Goal: Information Seeking & Learning: Learn about a topic

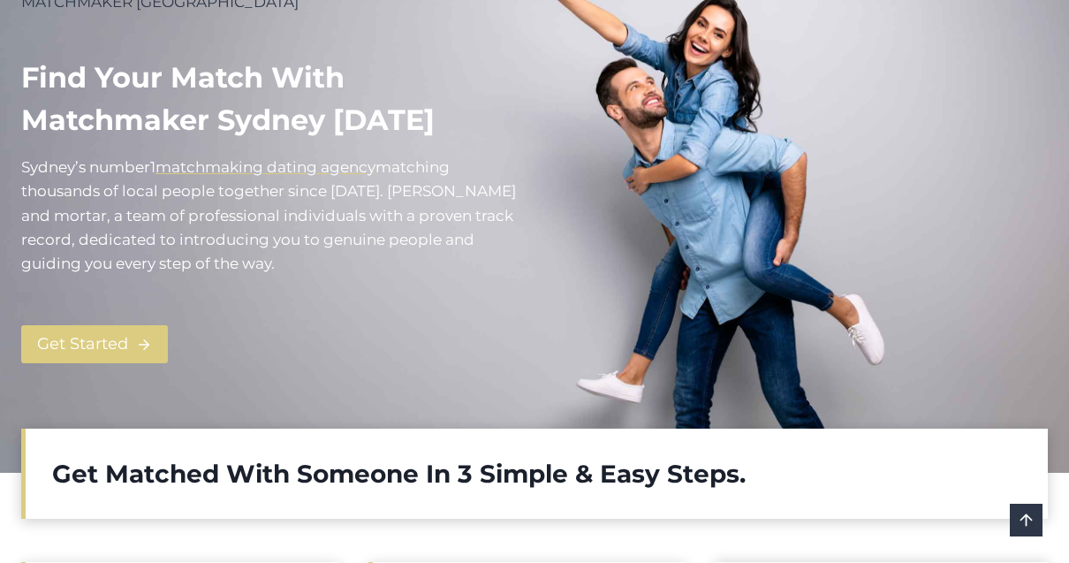
click at [110, 314] on div "Get Started" at bounding box center [270, 344] width 499 height 80
click at [111, 346] on span "Get Started" at bounding box center [82, 344] width 91 height 26
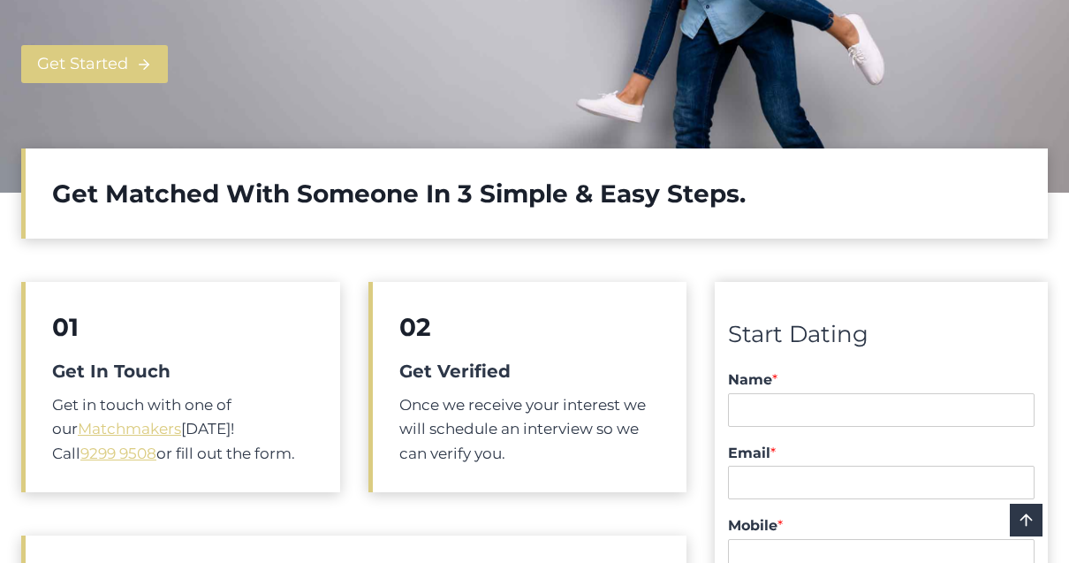
scroll to position [609, 0]
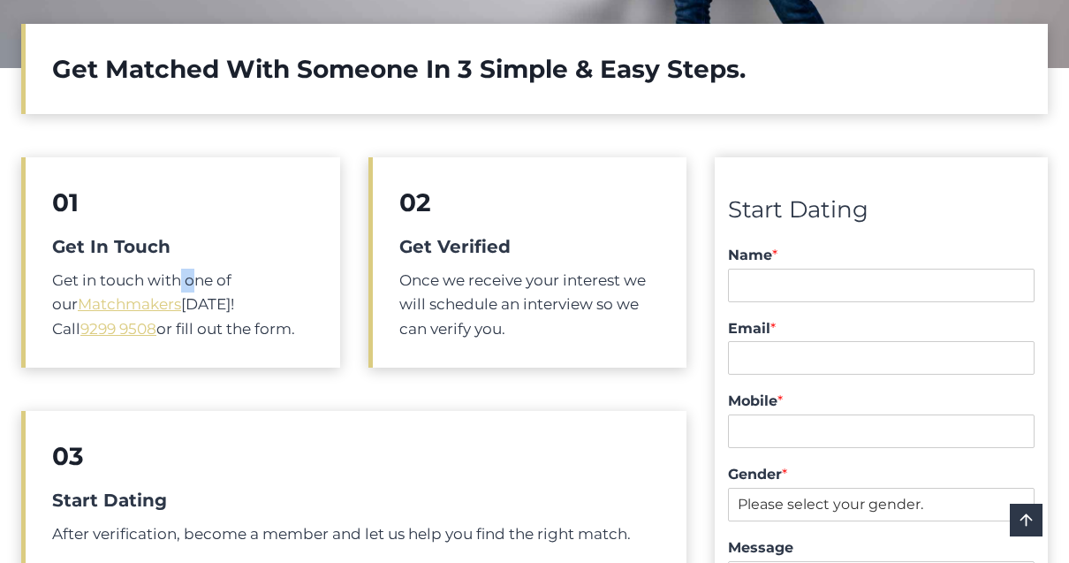
drag, startPoint x: 181, startPoint y: 272, endPoint x: 192, endPoint y: 276, distance: 11.2
click at [192, 276] on p "Get in touch with one of our Matchmakers today! Call 9299 9508 or fill out the …" at bounding box center [182, 305] width 261 height 72
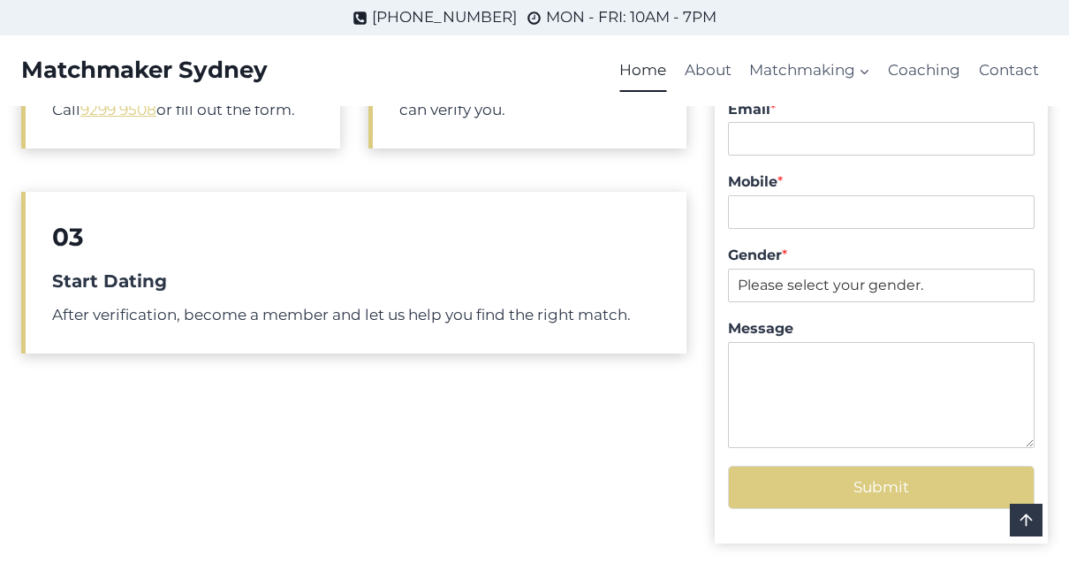
scroll to position [827, 0]
drag, startPoint x: 83, startPoint y: 314, endPoint x: 214, endPoint y: 314, distance: 130.7
click at [214, 314] on p "After verification, become a member and let us help you find the right match." at bounding box center [356, 316] width 608 height 24
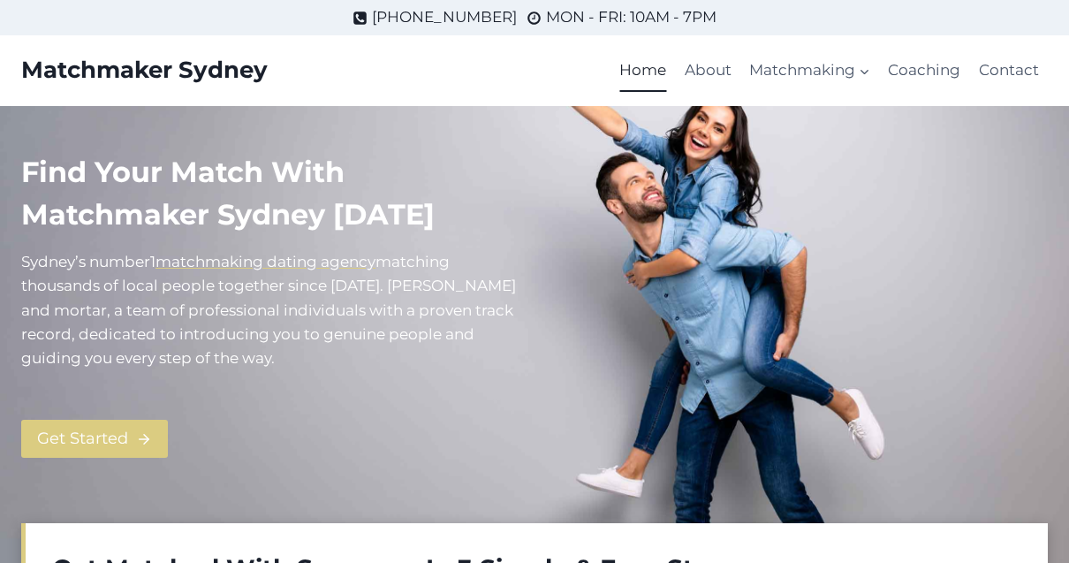
scroll to position [73, 0]
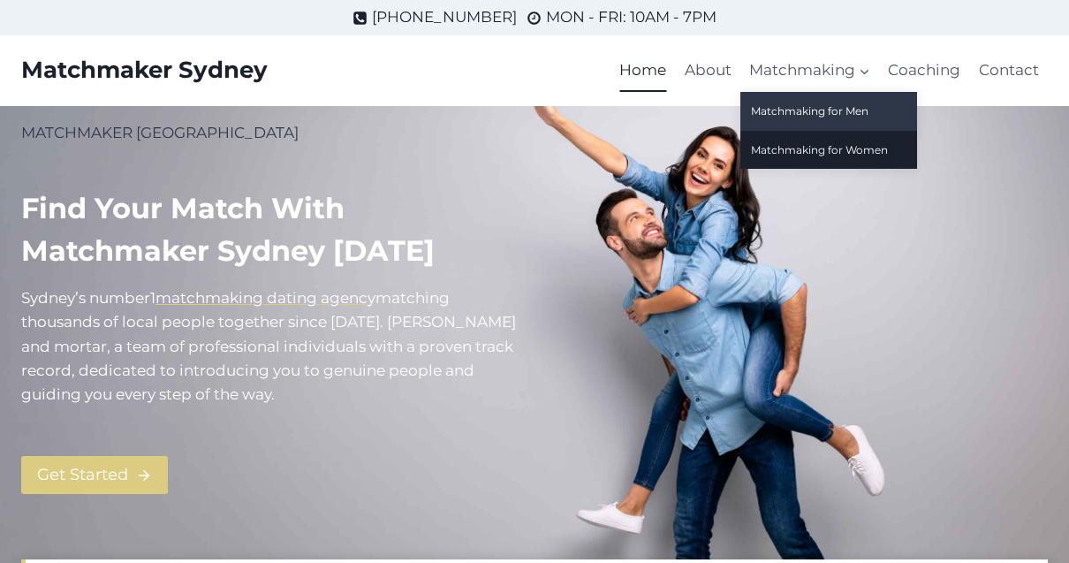
click at [763, 107] on link "Matchmaking for Men" at bounding box center [828, 111] width 177 height 38
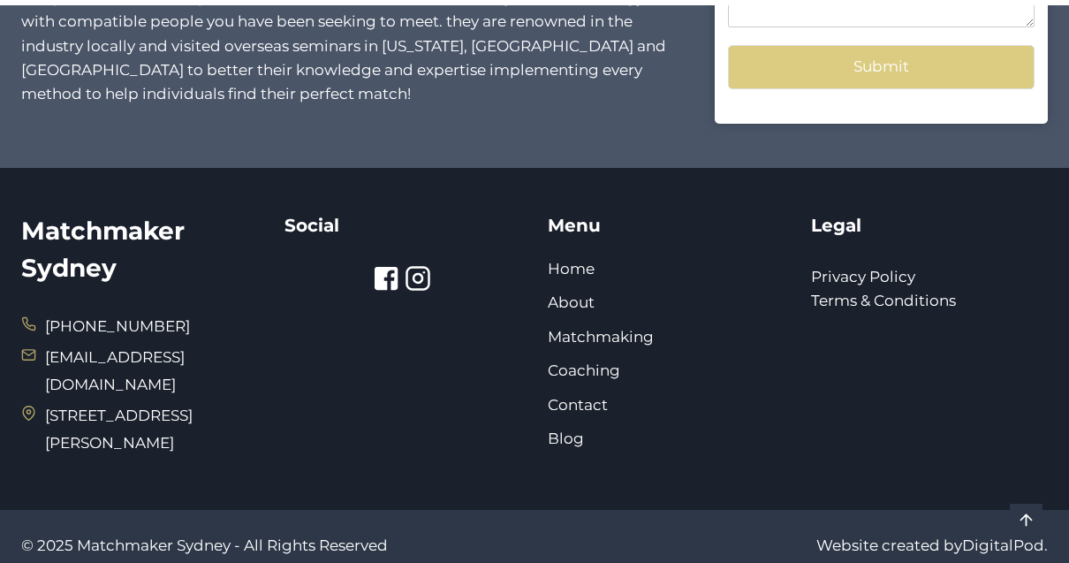
scroll to position [1900, 0]
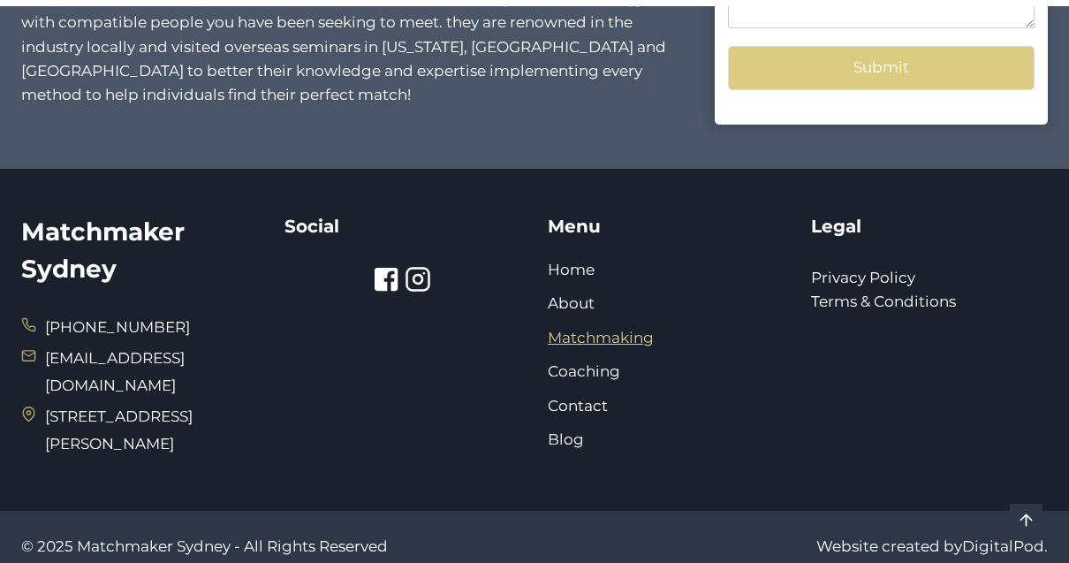
click at [577, 334] on link "Matchmaking" at bounding box center [601, 338] width 106 height 18
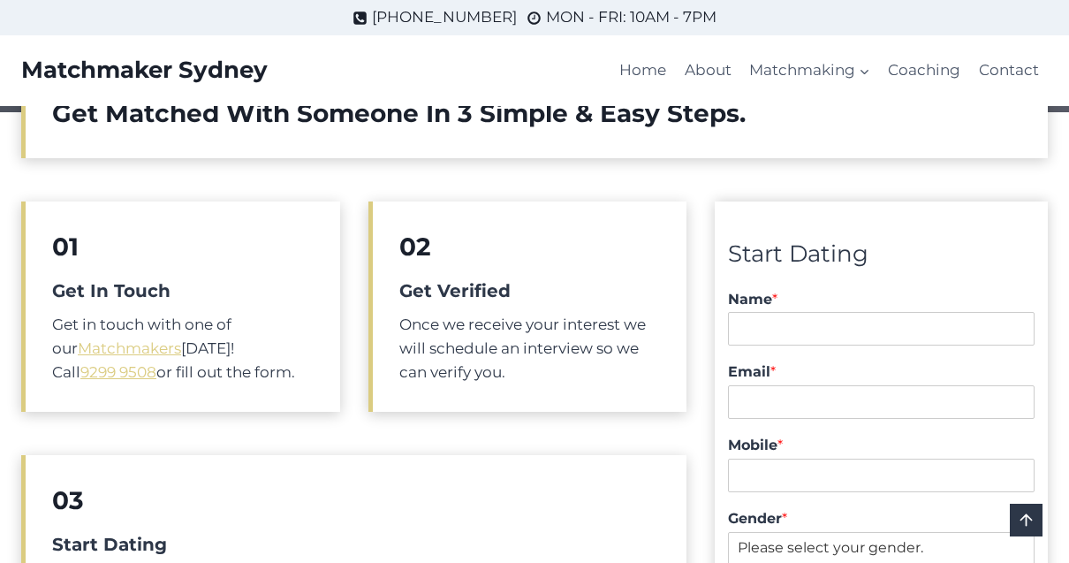
scroll to position [476, 0]
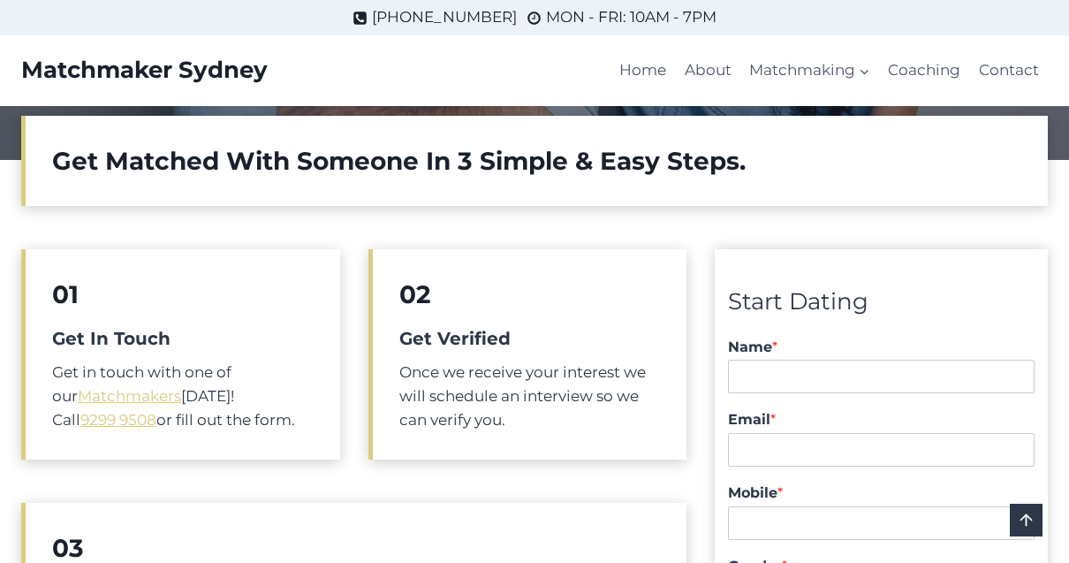
drag, startPoint x: 64, startPoint y: 176, endPoint x: 531, endPoint y: 183, distance: 467.4
click at [533, 183] on div "Get Matched With Someone In 3 Simple & Easy Steps.​" at bounding box center [534, 161] width 1027 height 90
click at [531, 183] on div "Get Matched With Someone In 3 Simple & Easy Steps.​" at bounding box center [534, 161] width 1027 height 90
click at [117, 398] on link "Matchmakers" at bounding box center [129, 396] width 103 height 18
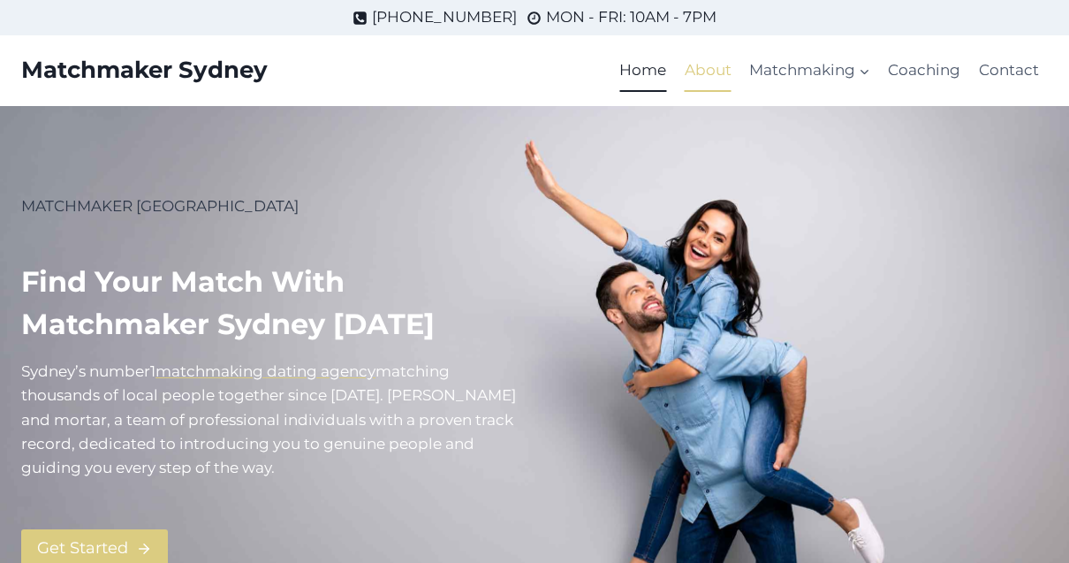
click at [709, 72] on link "About" at bounding box center [708, 70] width 64 height 42
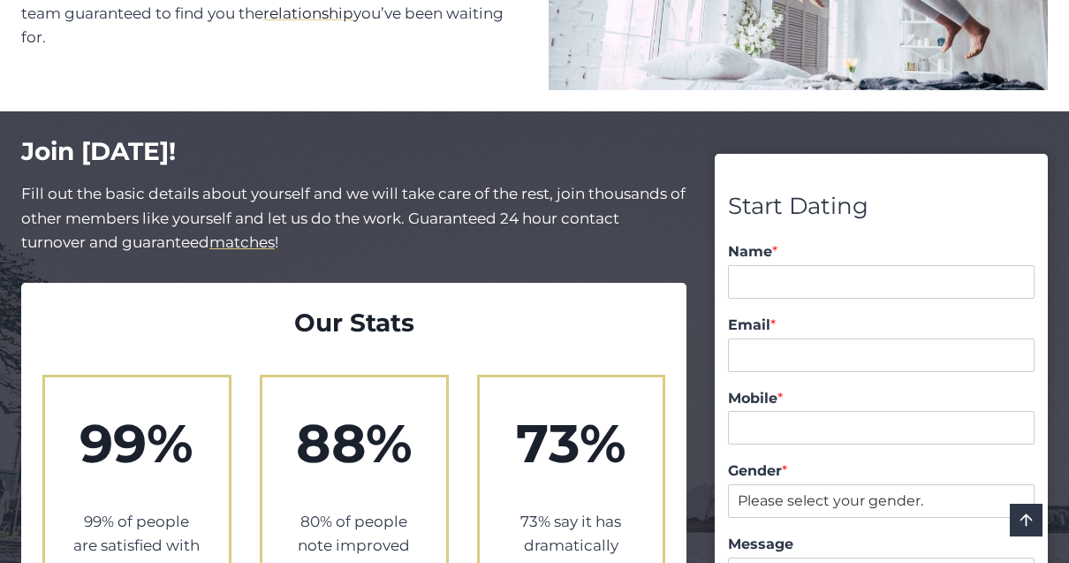
scroll to position [1556, 0]
